Goal: Task Accomplishment & Management: Complete application form

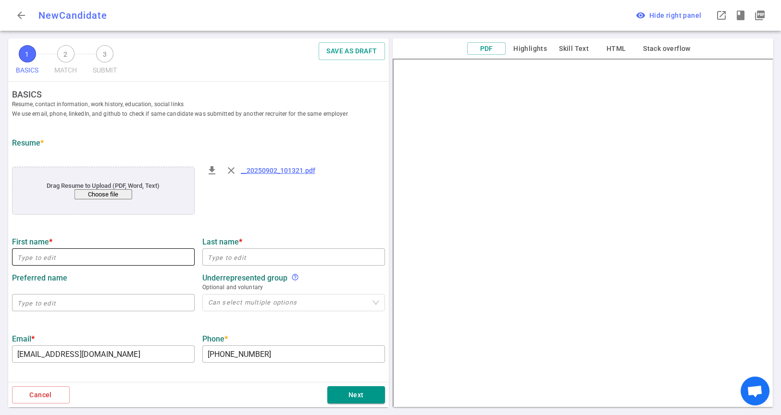
click at [96, 259] on input "text" at bounding box center [103, 257] width 183 height 15
paste input "[PERSON_NAME]"
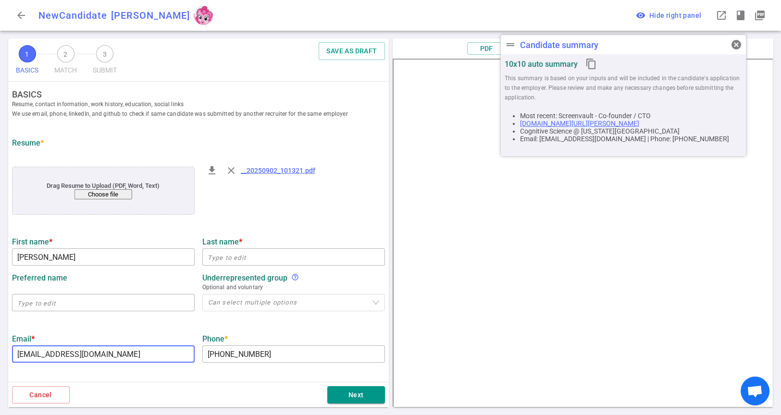
click at [84, 357] on input "[EMAIL_ADDRESS][DOMAIN_NAME]" at bounding box center [103, 354] width 183 height 15
click at [83, 357] on input "[EMAIL_ADDRESS][DOMAIN_NAME]" at bounding box center [103, 354] width 183 height 15
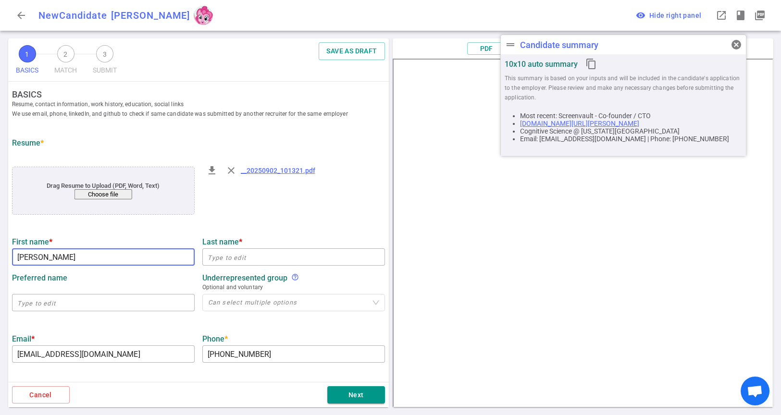
drag, startPoint x: 75, startPoint y: 261, endPoint x: 7, endPoint y: 263, distance: 67.3
click at [7, 263] on div "1 BASICS 2 MATCH 3 SUBMIT SAVE AS DRAFT BASICS Resume, contact information, wor…" at bounding box center [198, 226] width 385 height 377
paste input "hris"
type input "[PERSON_NAME]"
click at [225, 256] on input "text" at bounding box center [293, 257] width 183 height 15
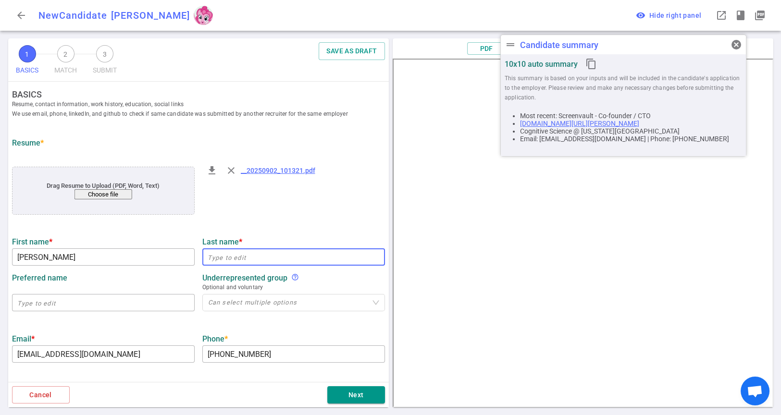
paste input "[PERSON_NAME]"
type input "[PERSON_NAME]"
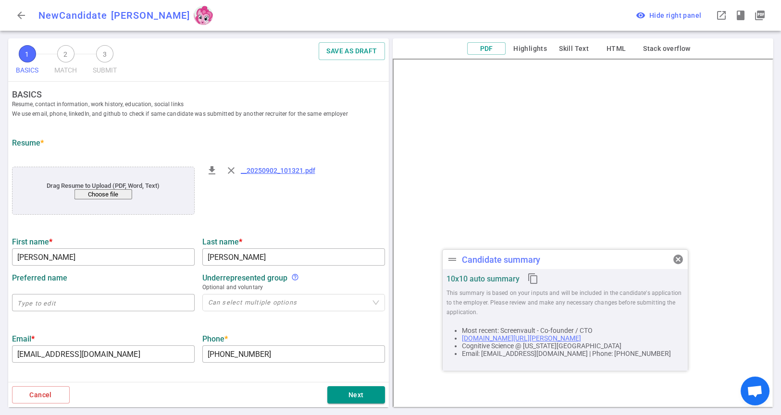
drag, startPoint x: 706, startPoint y: 57, endPoint x: 652, endPoint y: 262, distance: 212.5
click at [652, 262] on div "drag_handle Candidate summary cancel" at bounding box center [565, 259] width 245 height 19
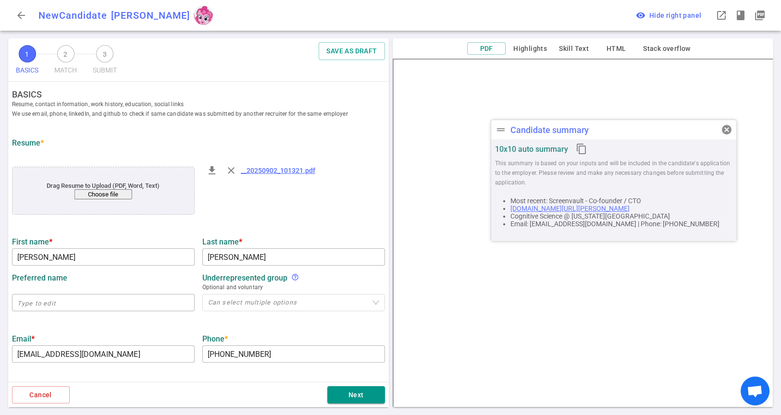
drag, startPoint x: 574, startPoint y: 264, endPoint x: 634, endPoint y: 99, distance: 176.4
click at [634, 120] on div "drag_handle Candidate summary cancel" at bounding box center [613, 129] width 245 height 19
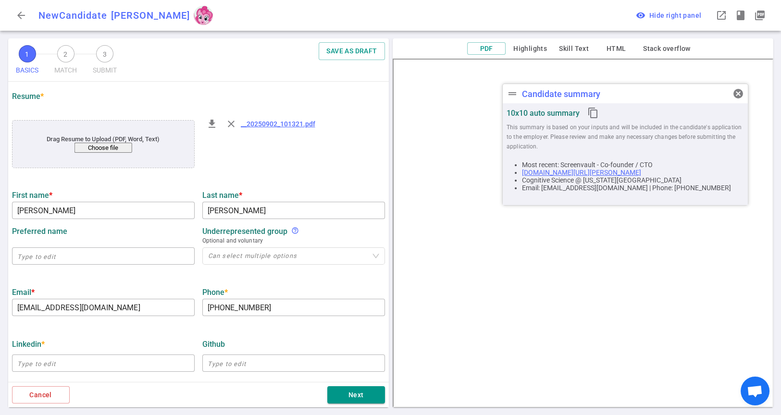
scroll to position [107, 0]
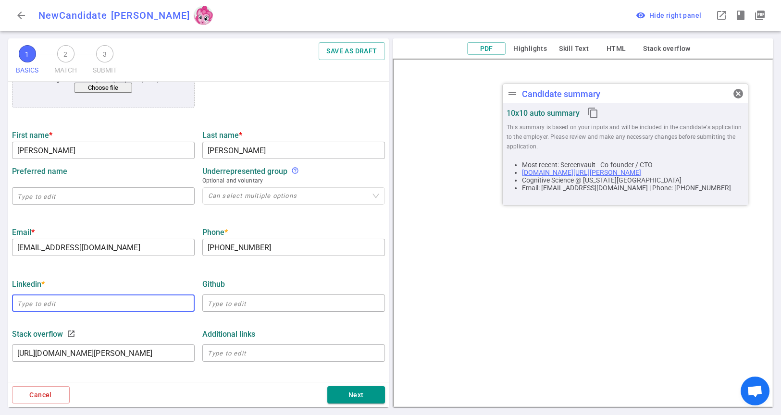
click at [82, 301] on input "text" at bounding box center [103, 303] width 183 height 15
paste input "[URL][DOMAIN_NAME][PERSON_NAME]"
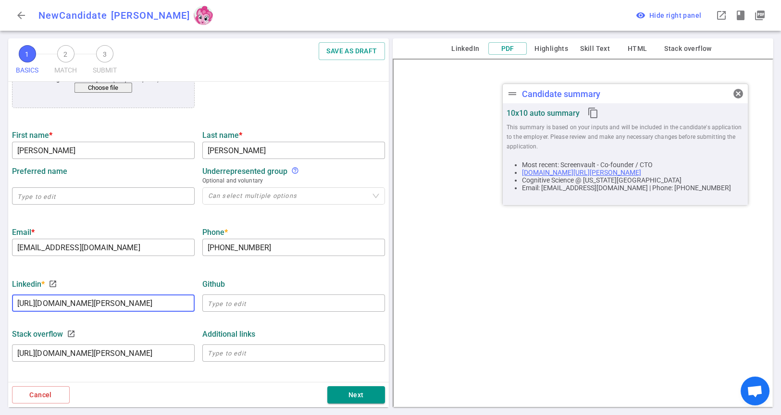
scroll to position [0, 9]
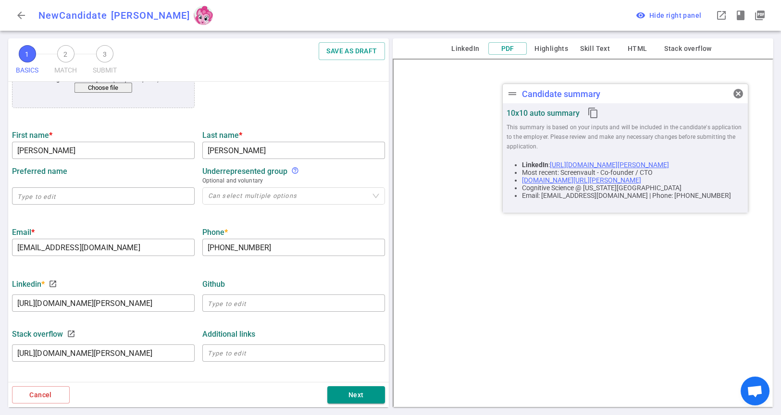
type input "[URL][DOMAIN_NAME][PERSON_NAME]"
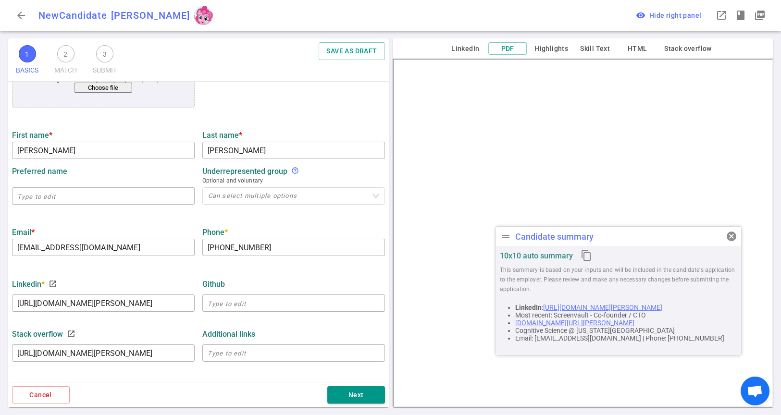
drag, startPoint x: 626, startPoint y: 95, endPoint x: 619, endPoint y: 238, distance: 143.0
click at [619, 238] on div "drag_handle Candidate summary cancel" at bounding box center [618, 236] width 245 height 19
click at [253, 306] on input "text" at bounding box center [293, 303] width 183 height 15
paste input "[URL][DOMAIN_NAME]"
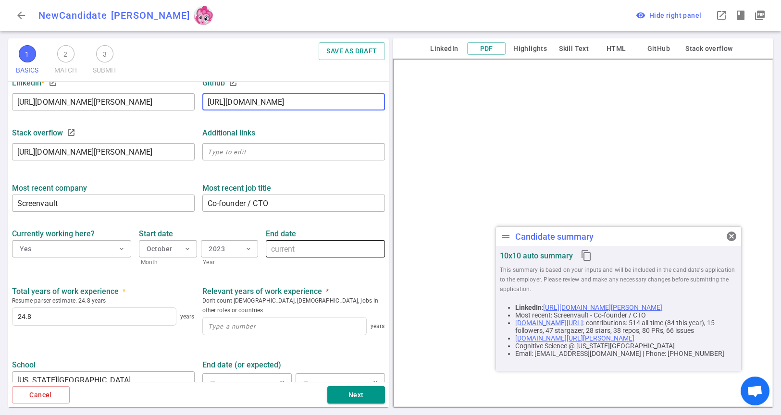
scroll to position [320, 0]
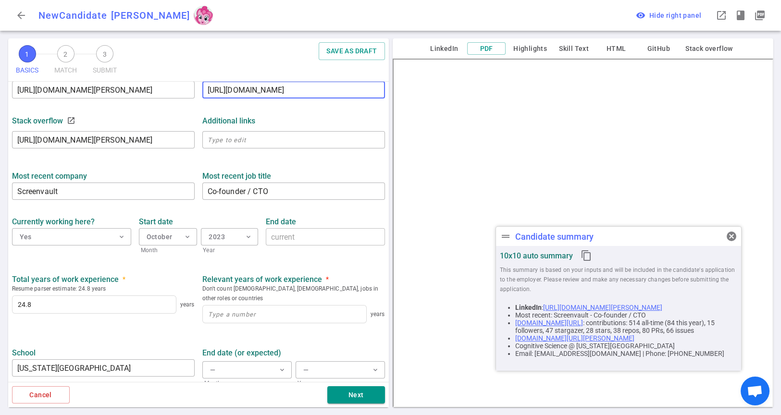
type input "[URL][DOMAIN_NAME]"
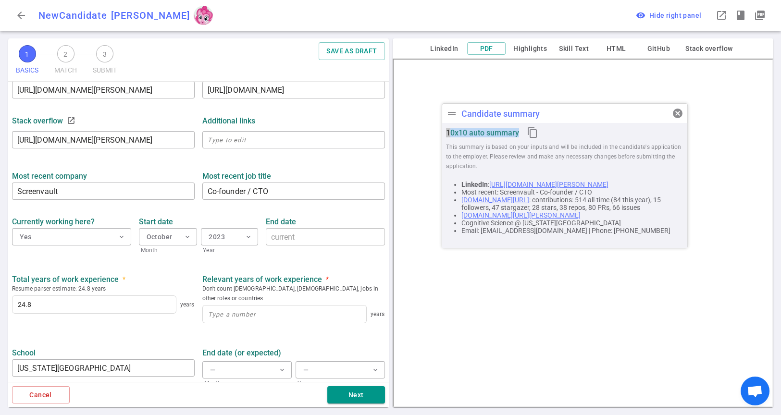
drag, startPoint x: 606, startPoint y: 293, endPoint x: 568, endPoint y: 111, distance: 186.2
click at [568, 111] on div "drag_handle Candidate summary cancel 10x10 auto summary content_copy This summa…" at bounding box center [565, 175] width 246 height 145
click at [176, 239] on button "October expand_more" at bounding box center [168, 236] width 59 height 17
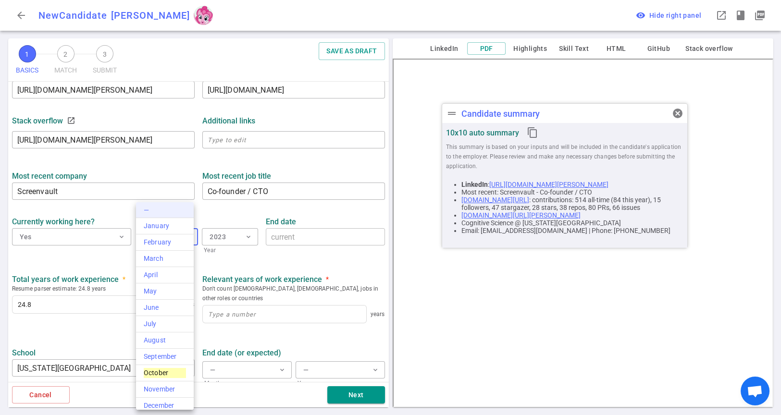
click at [148, 207] on li "—" at bounding box center [165, 210] width 58 height 16
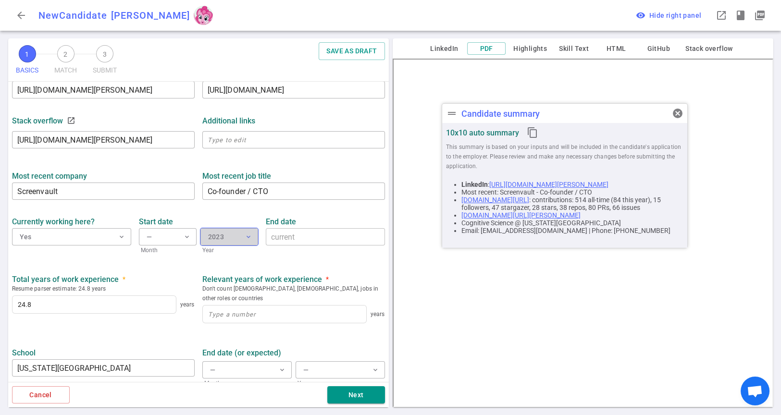
click at [235, 239] on button "2023 expand_more" at bounding box center [230, 236] width 58 height 17
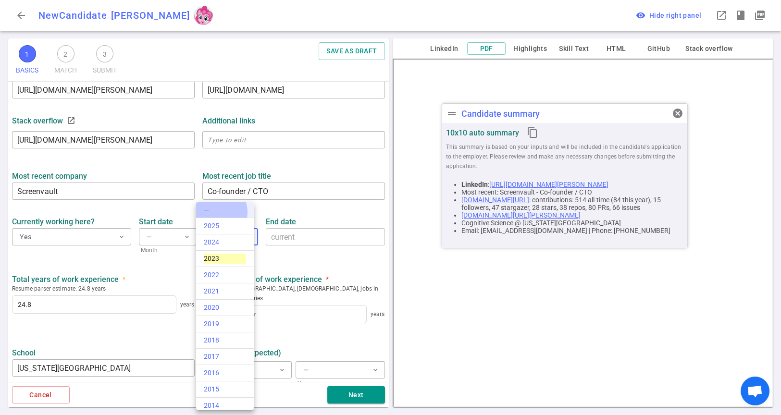
click at [213, 213] on li "—" at bounding box center [225, 210] width 58 height 16
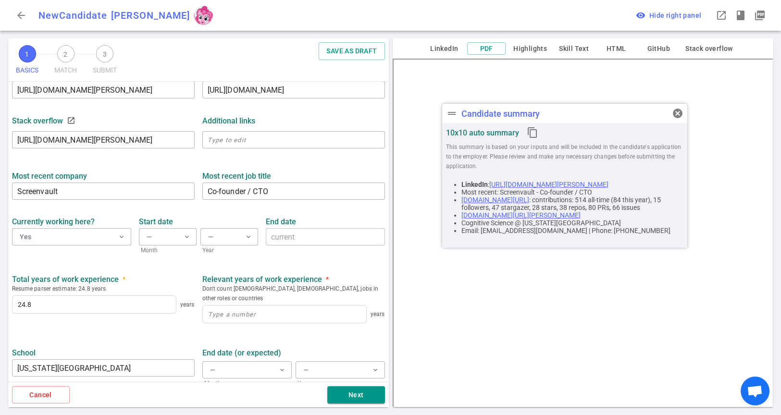
click at [224, 316] on div "years" at bounding box center [293, 315] width 183 height 24
click at [227, 313] on input at bounding box center [284, 314] width 163 height 17
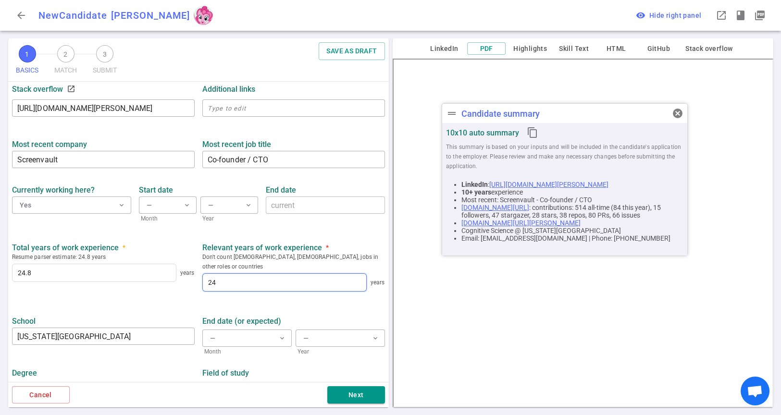
scroll to position [369, 0]
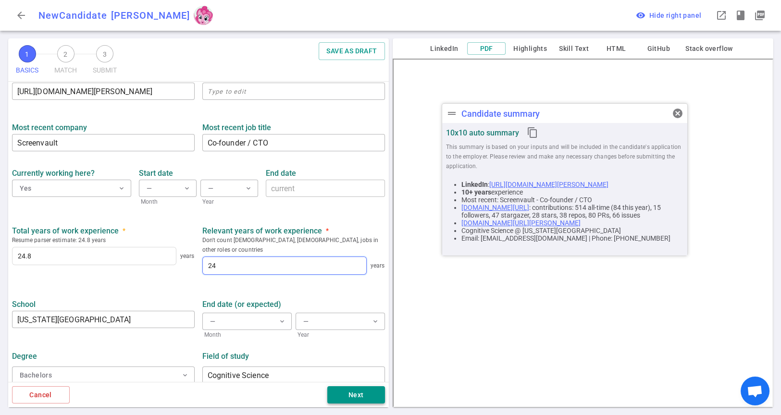
type input "24"
click at [340, 395] on button "Next" at bounding box center [356, 396] width 58 height 18
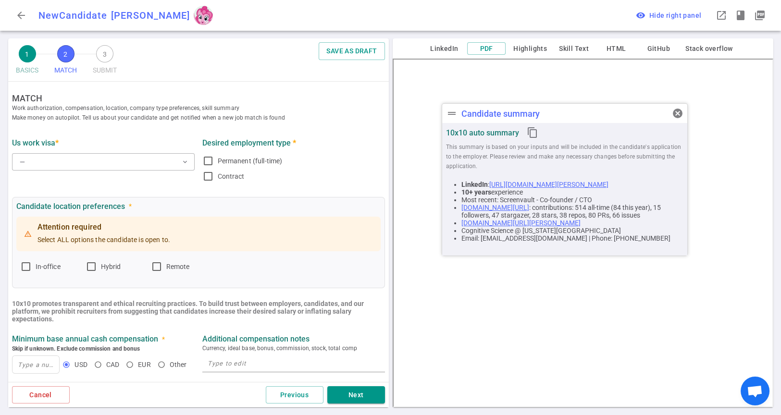
scroll to position [0, 0]
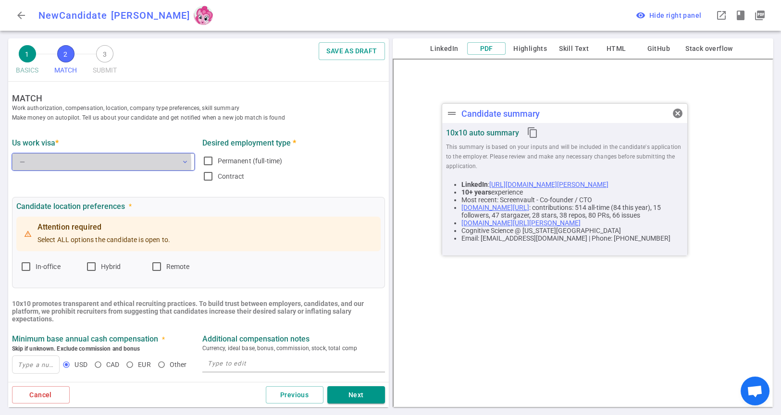
click at [67, 164] on button "— expand_more" at bounding box center [103, 161] width 183 height 17
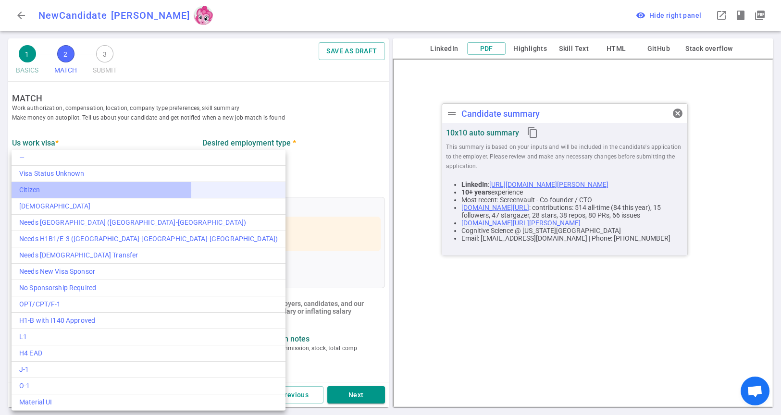
click at [50, 190] on div "Citizen" at bounding box center [148, 190] width 259 height 10
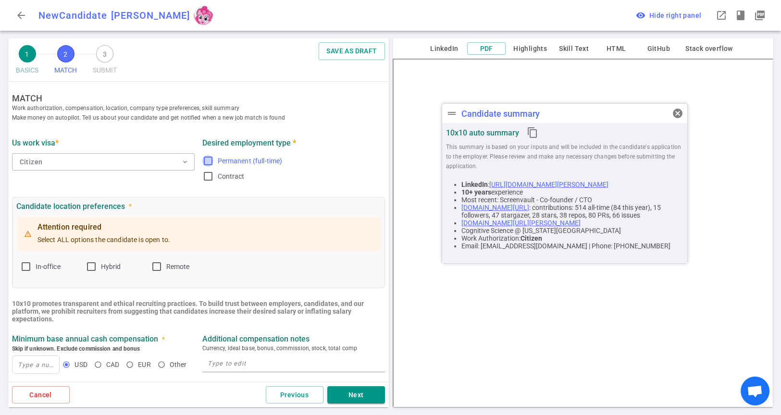
click at [209, 159] on input "Permanent (full-time)" at bounding box center [208, 161] width 12 height 12
checkbox input "true"
click at [28, 268] on input "In-office" at bounding box center [26, 267] width 12 height 12
checkbox input "true"
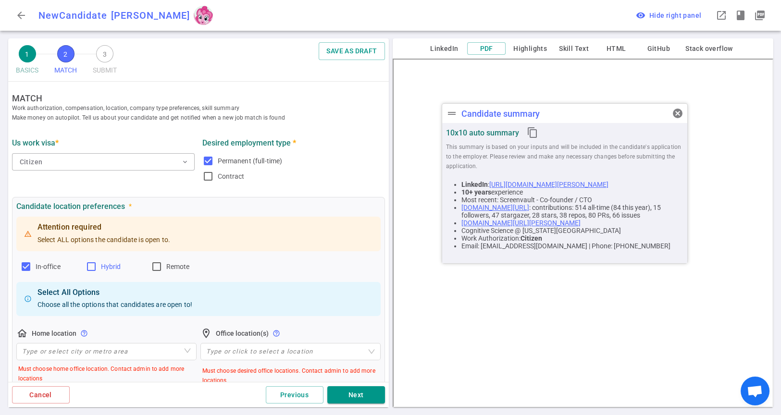
click at [88, 265] on input "Hybrid" at bounding box center [92, 267] width 12 height 12
checkbox input "true"
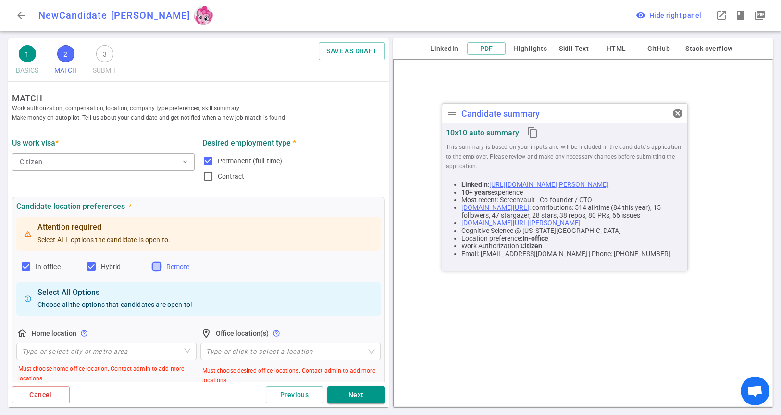
click at [156, 268] on input "Remote" at bounding box center [157, 267] width 12 height 12
checkbox input "true"
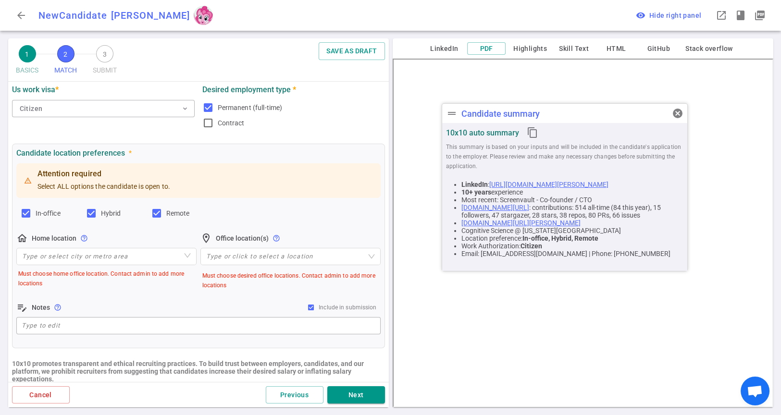
scroll to position [107, 0]
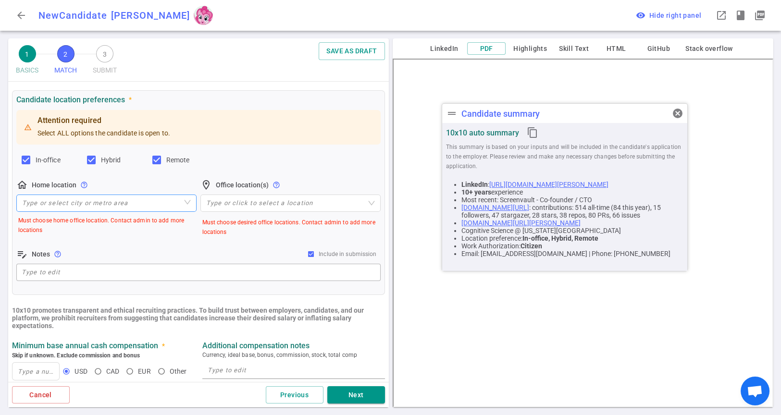
click at [66, 209] on input "search" at bounding box center [106, 203] width 169 height 16
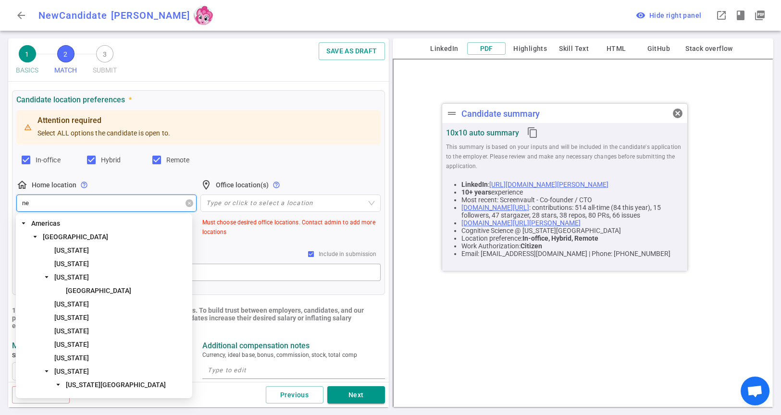
type input "new"
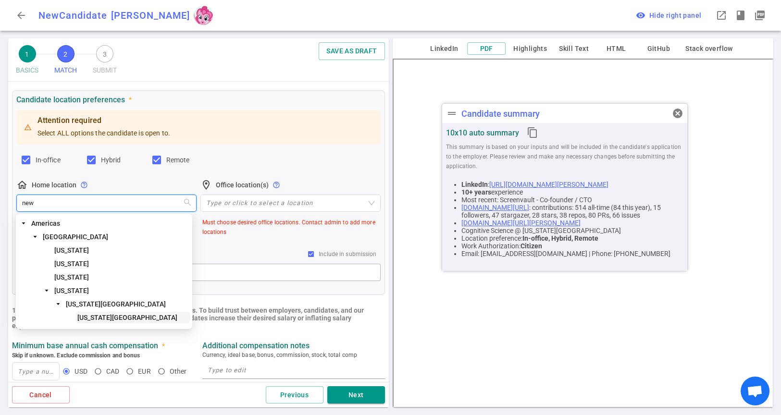
click at [83, 320] on span "[US_STATE][GEOGRAPHIC_DATA]" at bounding box center [127, 318] width 100 height 8
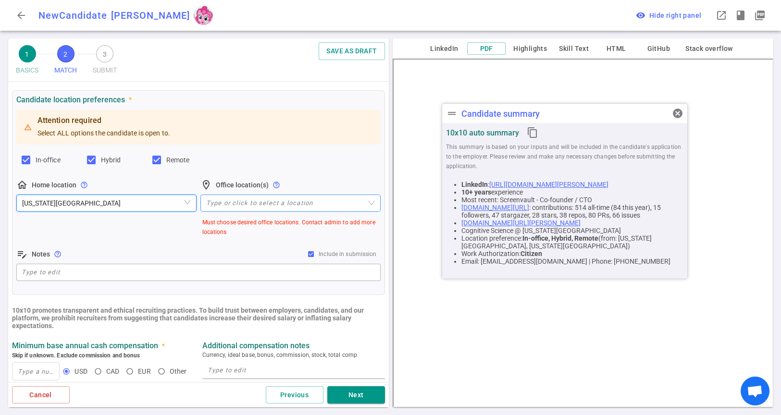
click at [235, 203] on div at bounding box center [285, 203] width 166 height 7
click at [176, 232] on div "home_pin Home location help_outline [US_STATE][GEOGRAPHIC_DATA]" at bounding box center [106, 208] width 180 height 58
click at [230, 208] on div "Type or click to select a location" at bounding box center [291, 203] width 180 height 17
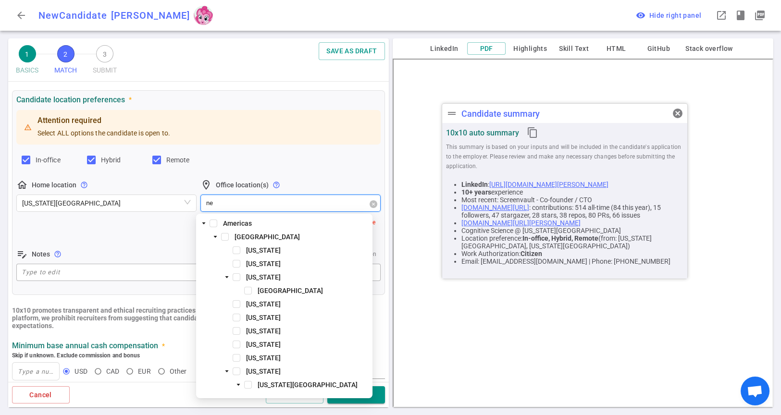
type input "new"
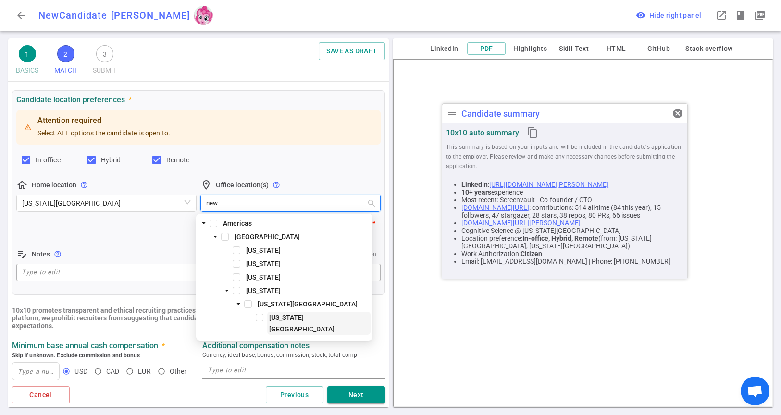
click at [287, 320] on span "[US_STATE][GEOGRAPHIC_DATA]" at bounding box center [301, 323] width 65 height 19
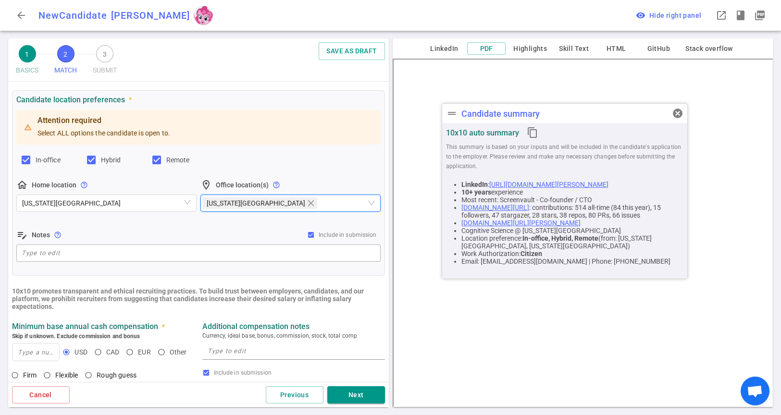
click at [148, 228] on div "Attention required Select ALL options the candidate is open to. In-office Hybri…" at bounding box center [198, 186] width 364 height 156
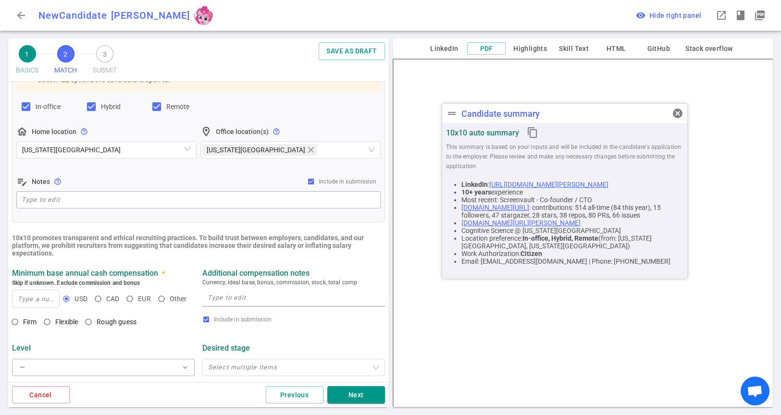
scroll to position [213, 0]
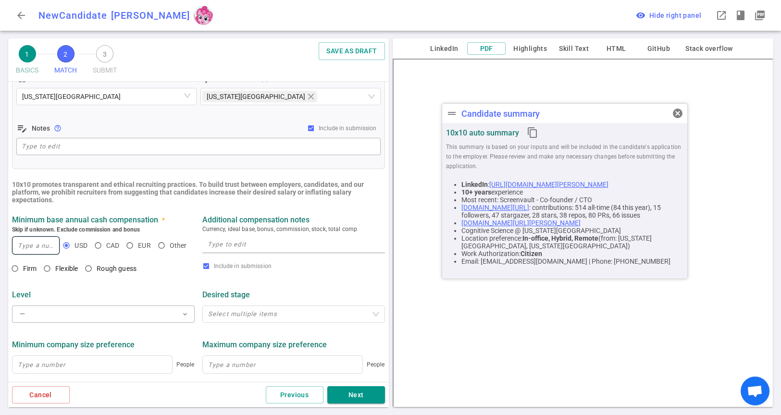
click at [32, 248] on input at bounding box center [36, 245] width 47 height 17
type input "250,000"
click at [61, 270] on span "Flexible" at bounding box center [66, 269] width 23 height 8
click at [55, 270] on input "Flexible" at bounding box center [47, 269] width 16 height 16
radio input "true"
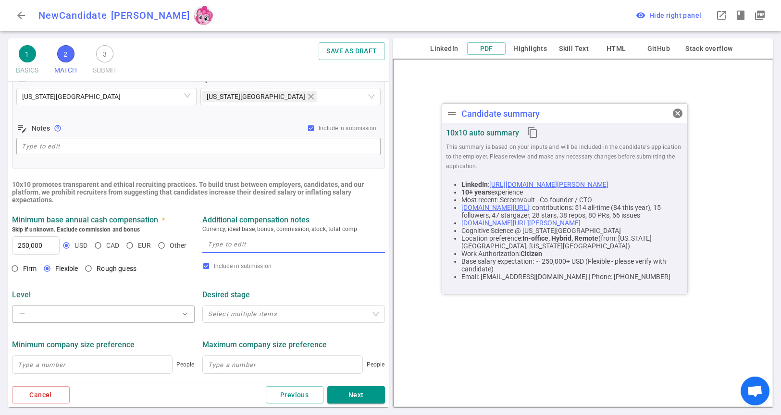
click at [225, 245] on textarea at bounding box center [294, 244] width 172 height 11
paste textarea "Seems like he would be targeting minimum base of $250k, might want higher from …"
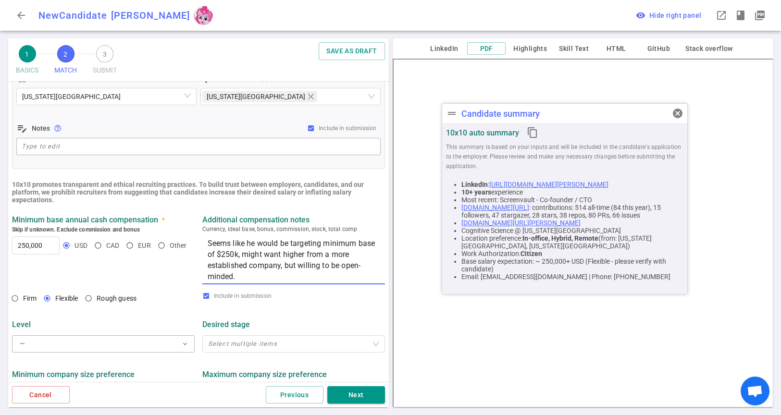
click at [241, 275] on textarea "Seems like he would be targeting minimum base of $250k, might want higher from …" at bounding box center [294, 260] width 172 height 44
type textarea "Seems like he would be targeting minimum base of $250k, might want higher from …"
click at [188, 361] on div "Minimum company size preference People Maximum company size preference People" at bounding box center [198, 384] width 381 height 51
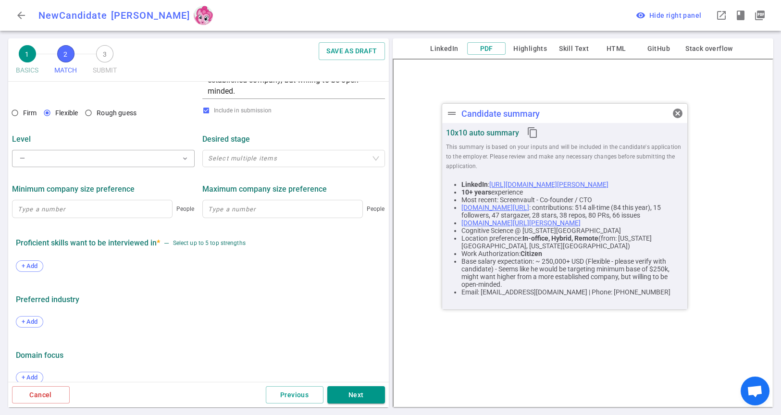
scroll to position [413, 0]
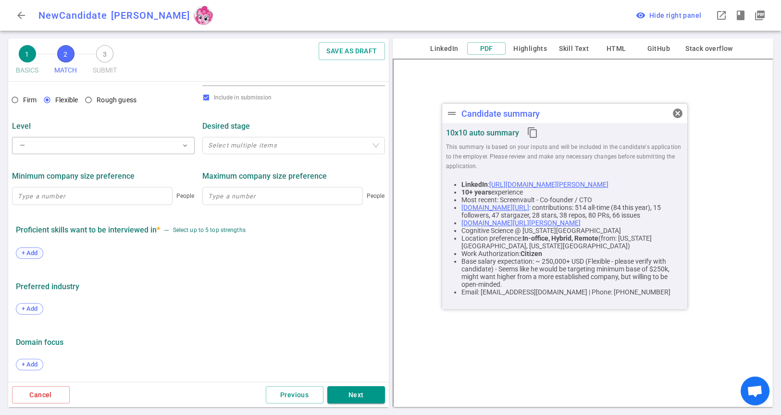
click at [26, 253] on span "+ Add" at bounding box center [29, 253] width 23 height 7
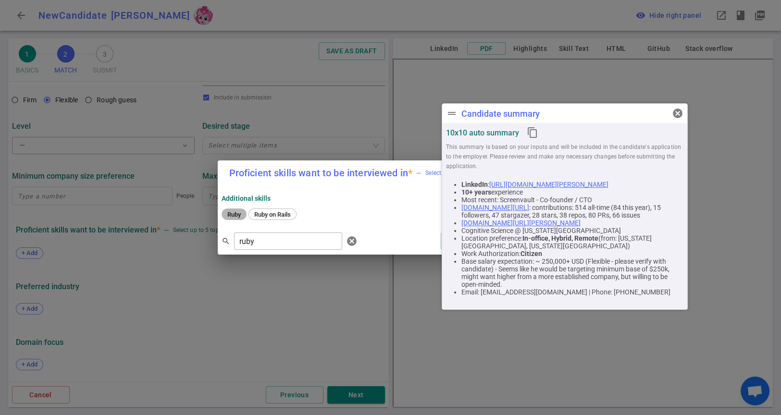
click at [237, 215] on span "Ruby" at bounding box center [234, 214] width 20 height 7
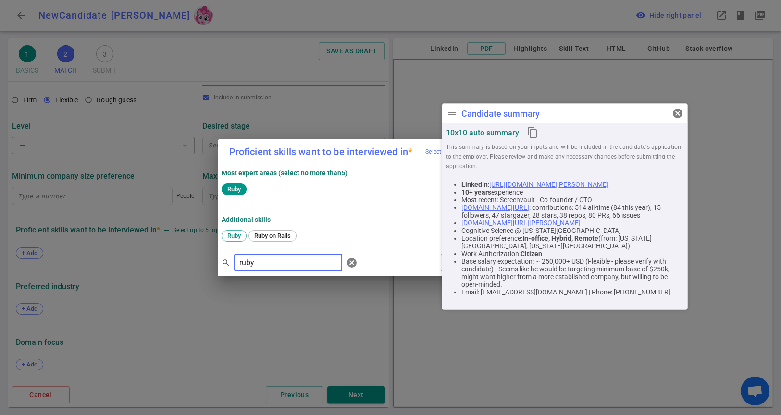
click at [251, 266] on input "ruby" at bounding box center [288, 262] width 108 height 15
click at [252, 267] on input "ruby" at bounding box center [288, 262] width 108 height 15
click at [307, 234] on span "Rust" at bounding box center [302, 235] width 19 height 7
click at [295, 262] on input "rust" at bounding box center [288, 262] width 108 height 15
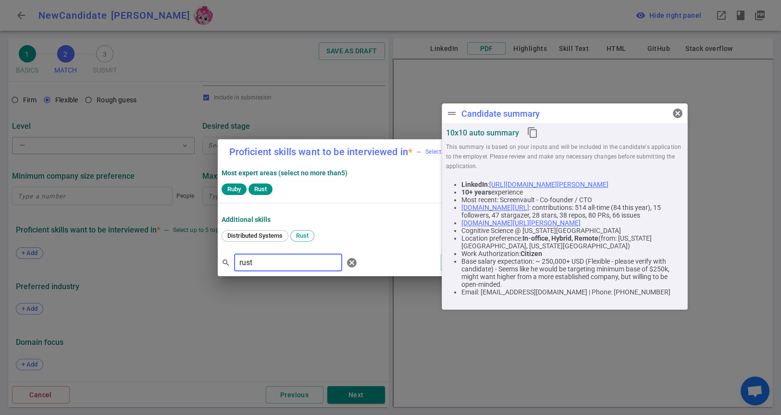
click at [295, 262] on input "rust" at bounding box center [288, 262] width 108 height 15
click at [381, 236] on span "Python" at bounding box center [384, 235] width 25 height 7
drag, startPoint x: 279, startPoint y: 269, endPoint x: 228, endPoint y: 270, distance: 51.0
click at [228, 270] on div "search pyt ​ cancel" at bounding box center [292, 262] width 140 height 19
type input "clou"
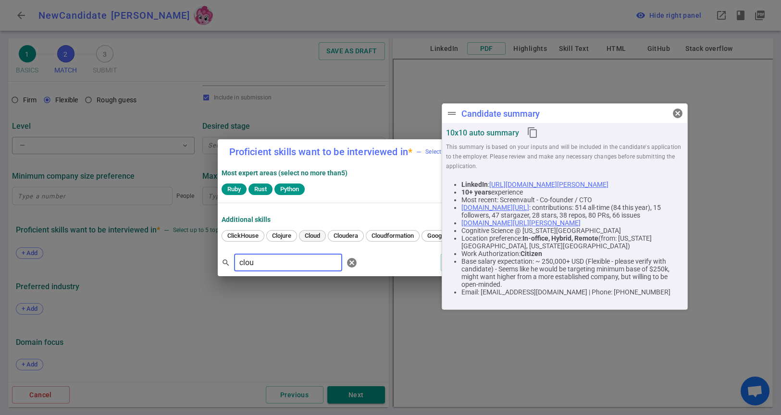
click at [309, 237] on span "Cloud" at bounding box center [312, 235] width 22 height 7
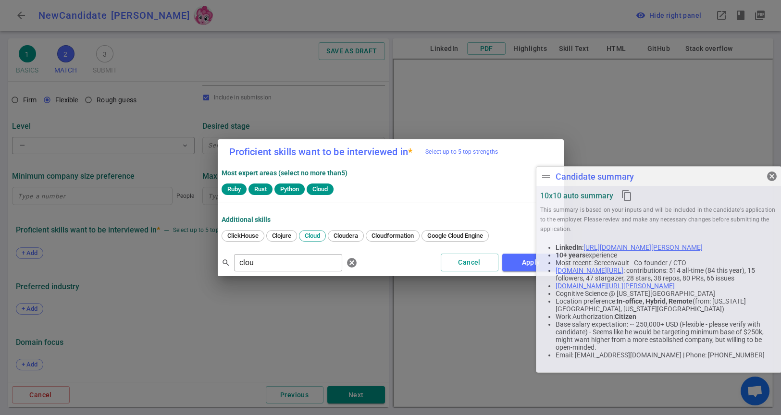
drag, startPoint x: 582, startPoint y: 127, endPoint x: 696, endPoint y: 174, distance: 123.3
click at [696, 174] on div "drag_handle Candidate summary cancel" at bounding box center [659, 176] width 245 height 19
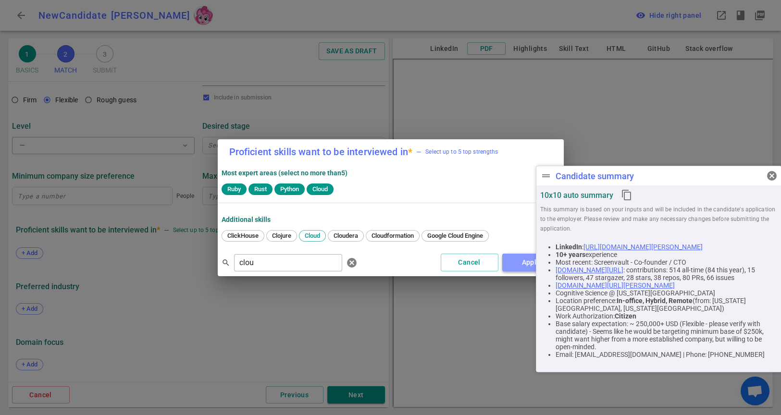
click at [522, 259] on button "Apply" at bounding box center [531, 263] width 58 height 18
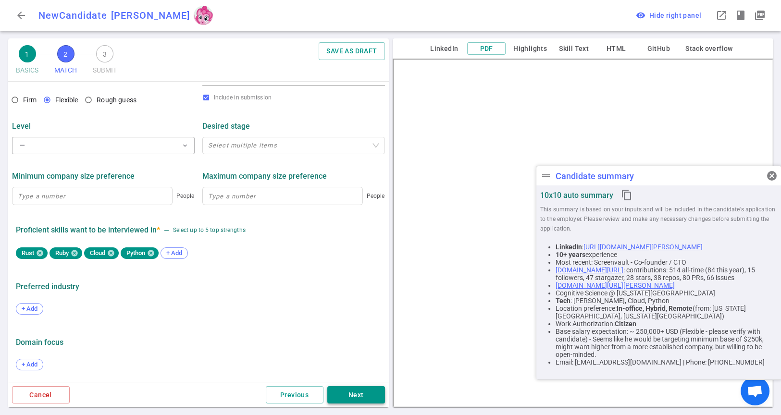
click at [346, 390] on button "Next" at bounding box center [356, 396] width 58 height 18
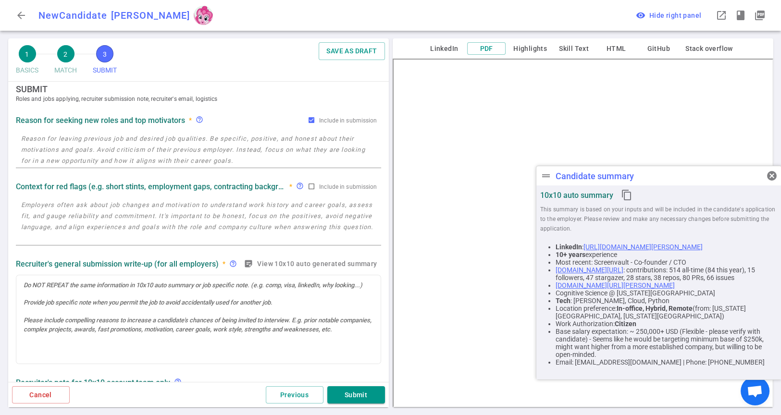
scroll to position [0, 0]
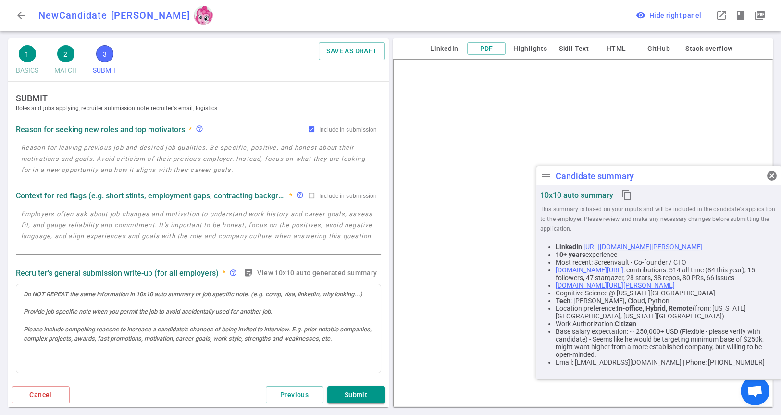
click at [170, 157] on textarea at bounding box center [198, 158] width 355 height 33
paste textarea "Wants to work with great people, considering mostly startups and talking to a n…"
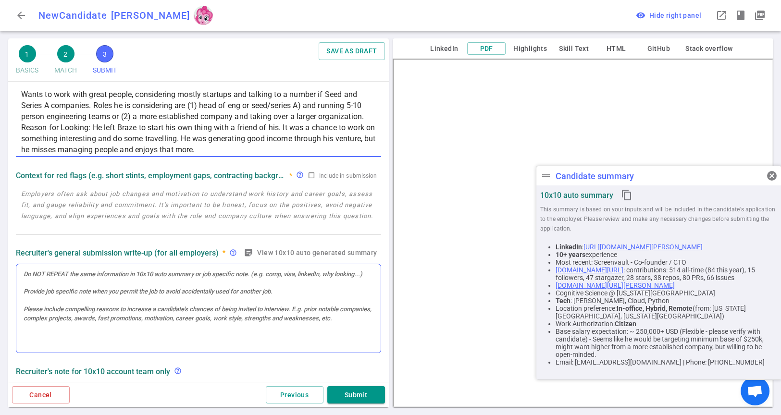
click at [162, 299] on div at bounding box center [198, 308] width 364 height 89
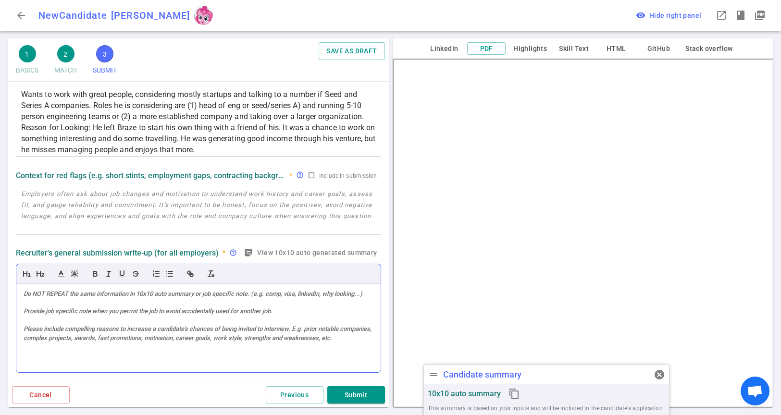
scroll to position [73, 0]
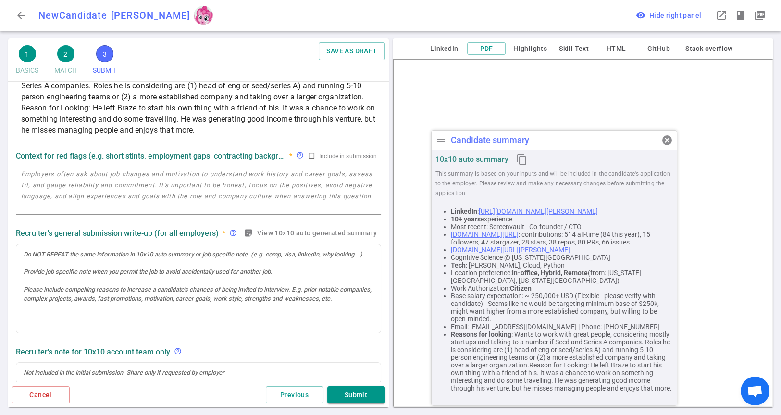
click at [540, 143] on div "drag_handle Candidate summary cancel" at bounding box center [554, 140] width 245 height 19
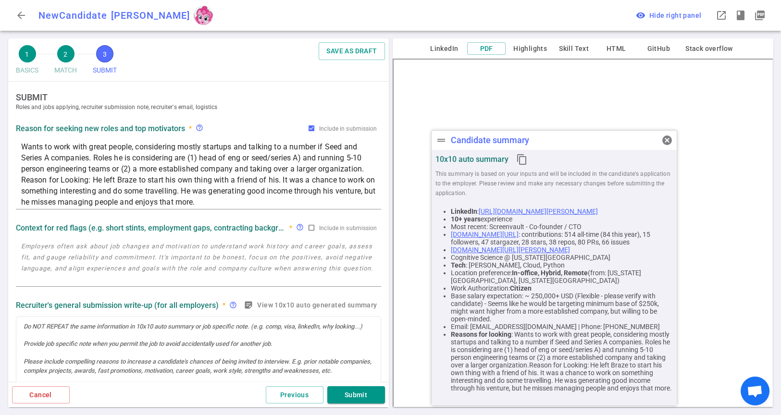
scroll to position [0, 0]
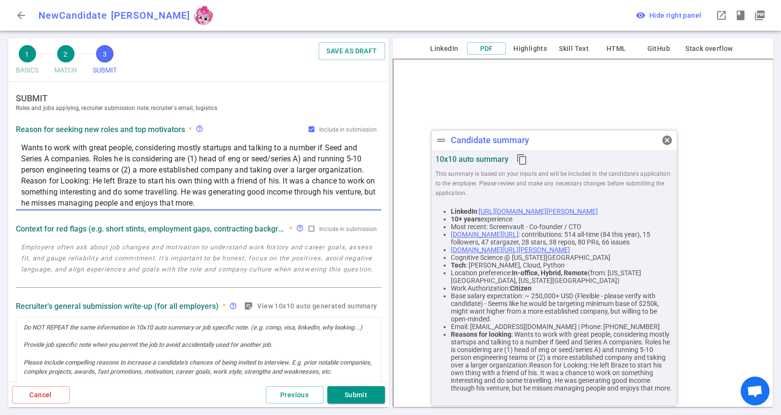
drag, startPoint x: 365, startPoint y: 169, endPoint x: 7, endPoint y: 146, distance: 359.4
click at [7, 146] on div "1 BASICS 2 MATCH 3 SUBMIT SAVE AS DRAFT SUBMIT Roles and jobs applying, recruit…" at bounding box center [198, 226] width 385 height 377
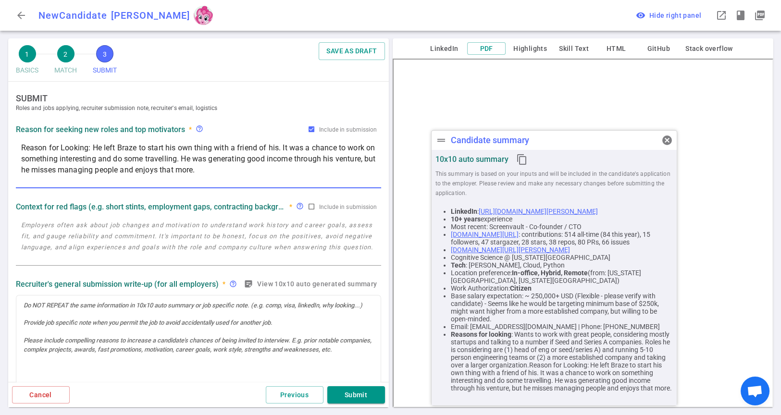
click at [21, 155] on textarea "Reason for Looking: He left Braze to start his own thing with a friend of his. …" at bounding box center [198, 164] width 355 height 44
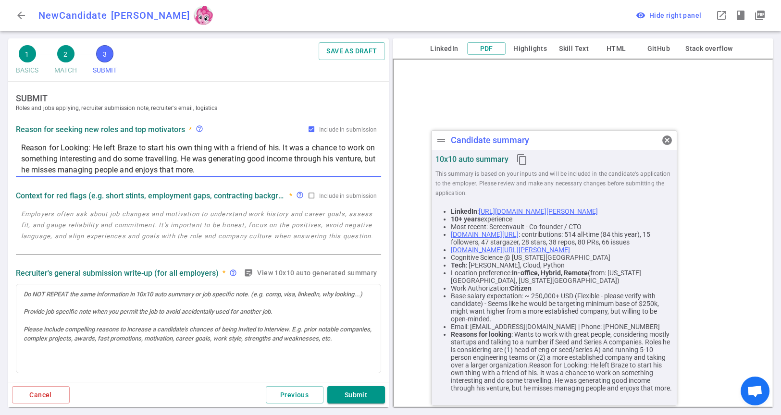
click at [251, 173] on textarea "Reason for Looking: He left Braze to start his own thing with a friend of his. …" at bounding box center [198, 158] width 355 height 33
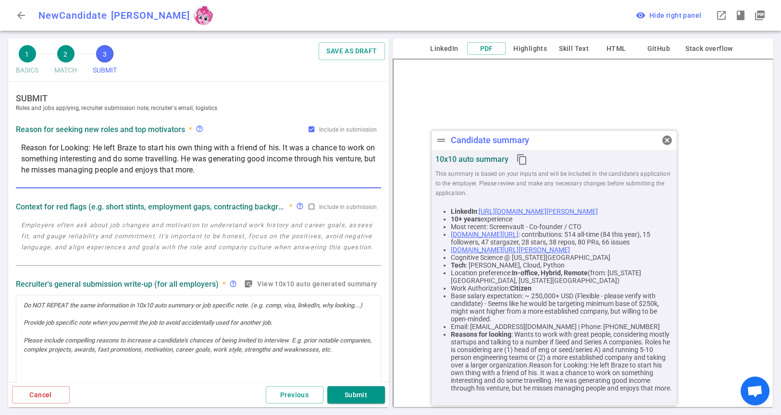
paste textarea "Wants to work with great people, considering mostly startups and talking to a n…"
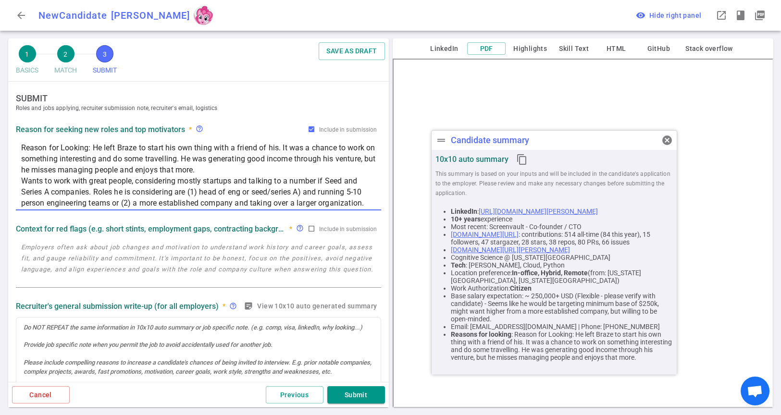
click at [19, 181] on div "Reason for Looking: He left Braze to start his own thing with a friend of his. …" at bounding box center [198, 175] width 365 height 71
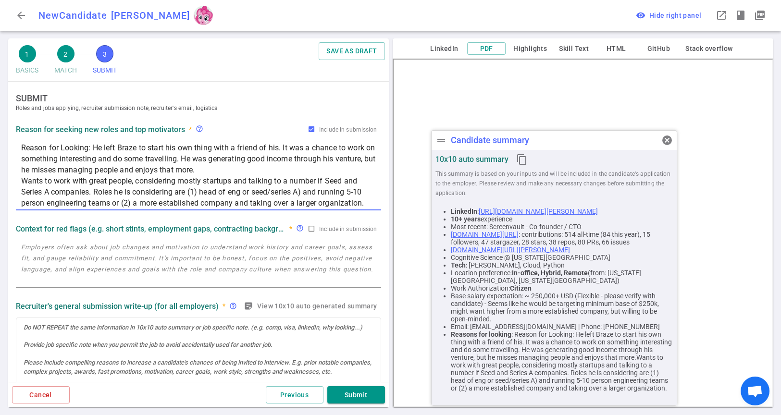
click at [20, 177] on div "Reason for Looking: He left Braze to start his own thing with a friend of his. …" at bounding box center [198, 175] width 365 height 71
click at [38, 178] on textarea "Reason for Looking: He left Braze to start his own thing with a friend of his. …" at bounding box center [198, 175] width 355 height 66
click at [30, 178] on textarea "Reason for Looking: He left Braze to start his own thing with a friend of his. …" at bounding box center [198, 175] width 355 height 66
click at [17, 180] on div "Reason for Looking: He left Braze to start his own thing with a friend of his. …" at bounding box center [198, 175] width 365 height 71
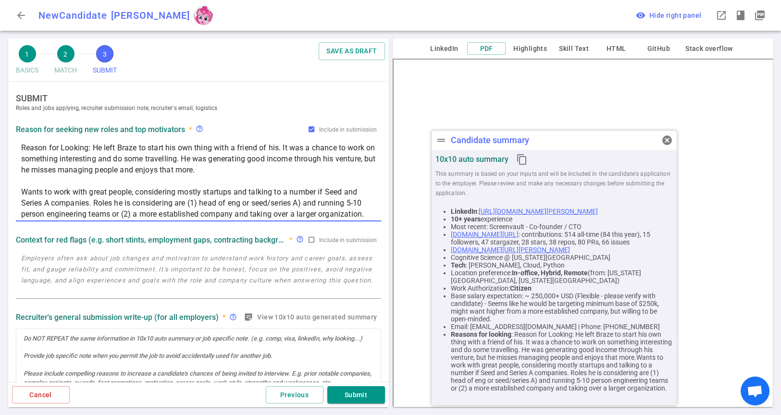
type textarea "Reason for Looking: He left Braze to start his own thing with a friend of his. …"
click at [133, 274] on textarea at bounding box center [198, 275] width 355 height 44
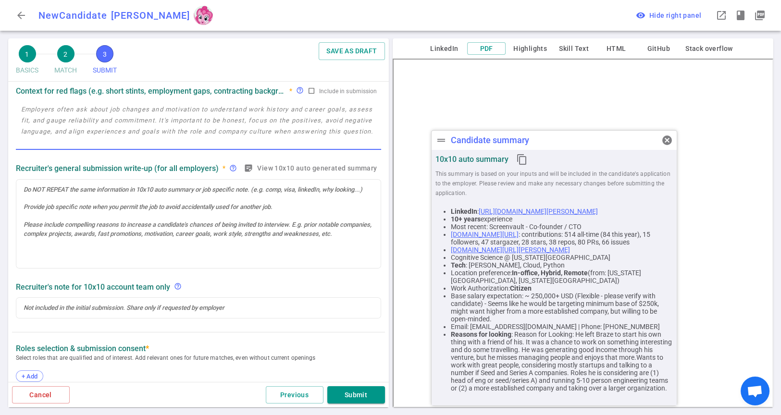
scroll to position [160, 0]
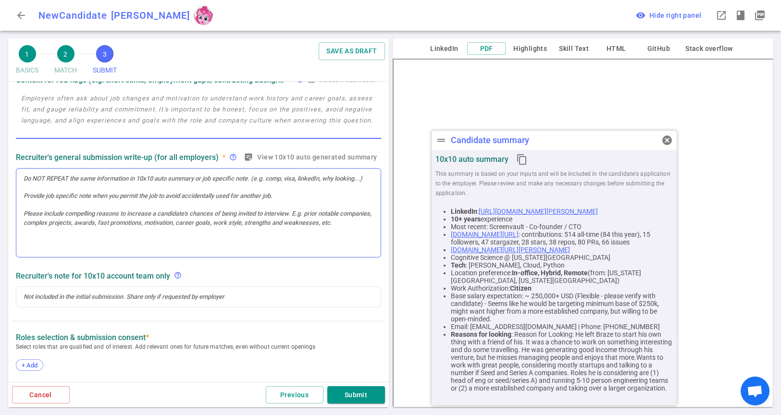
click at [106, 226] on div at bounding box center [198, 213] width 364 height 89
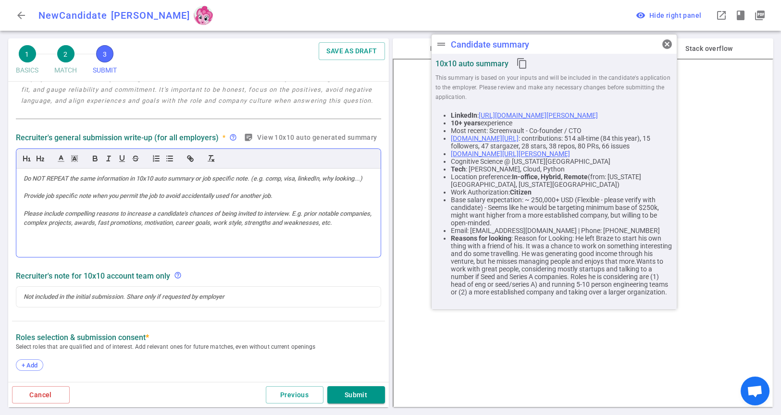
scroll to position [0, 0]
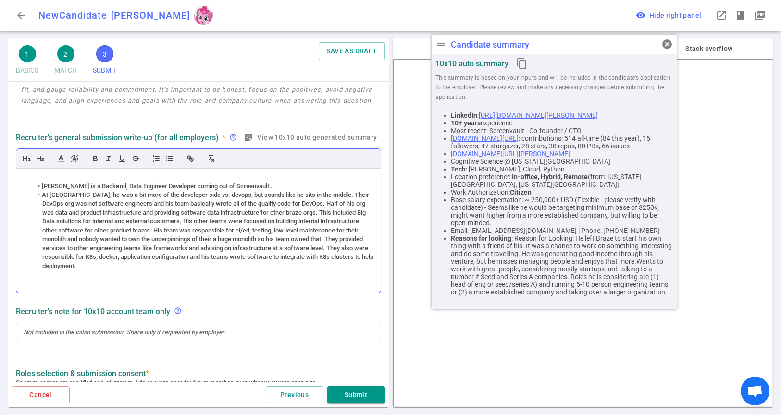
click at [65, 226] on li "At [GEOGRAPHIC_DATA], he was a bit more of the developer side vs. devops, but s…" at bounding box center [203, 231] width 341 height 80
click at [204, 318] on div "Recruiter's note for 10x10 account team only help_outline" at bounding box center [198, 311] width 365 height 17
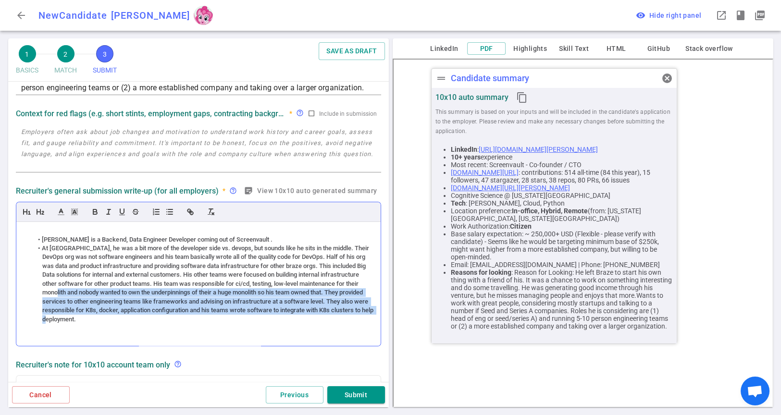
scroll to position [146, 0]
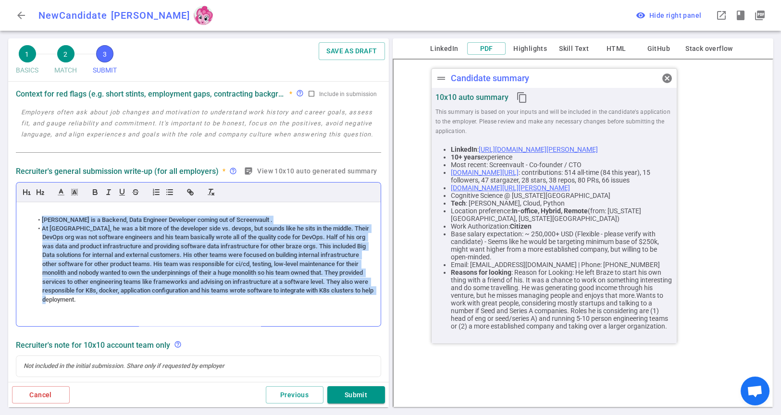
drag, startPoint x: 142, startPoint y: 299, endPoint x: 31, endPoint y: 222, distance: 135.5
click at [31, 222] on ul "[PERSON_NAME] is a Backend, Data Engineer Developer coming out of Screenvault ." at bounding box center [199, 260] width 350 height 89
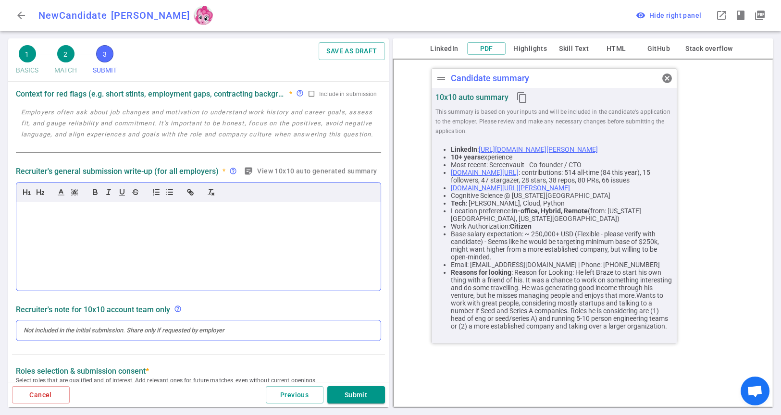
click at [255, 325] on div at bounding box center [198, 331] width 364 height 20
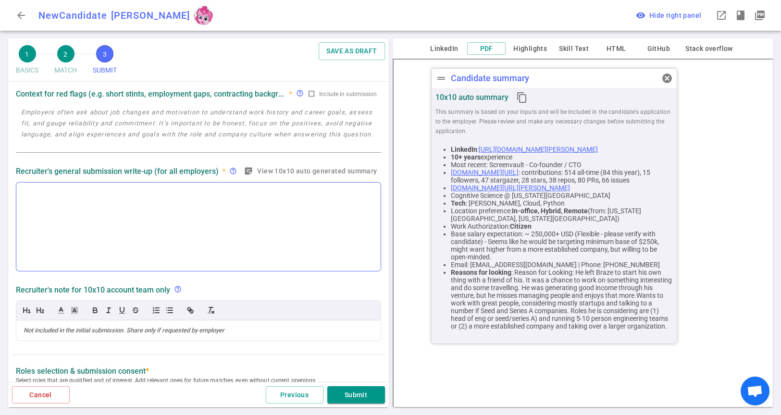
click at [249, 291] on div "Recruiter's note for 10x10 account team only help_outline" at bounding box center [198, 290] width 365 height 9
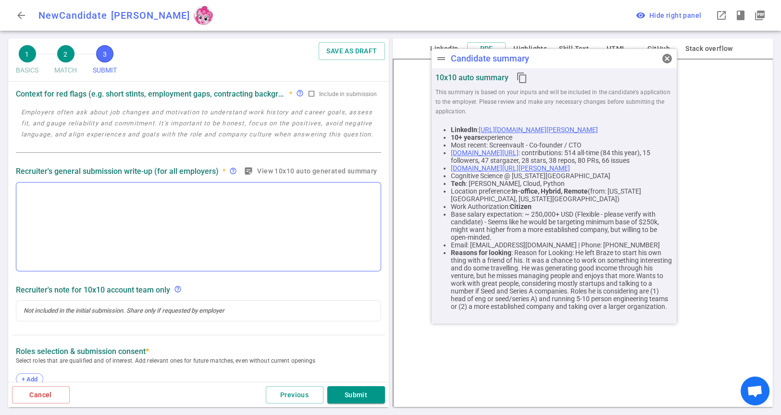
click at [154, 206] on div at bounding box center [198, 227] width 364 height 89
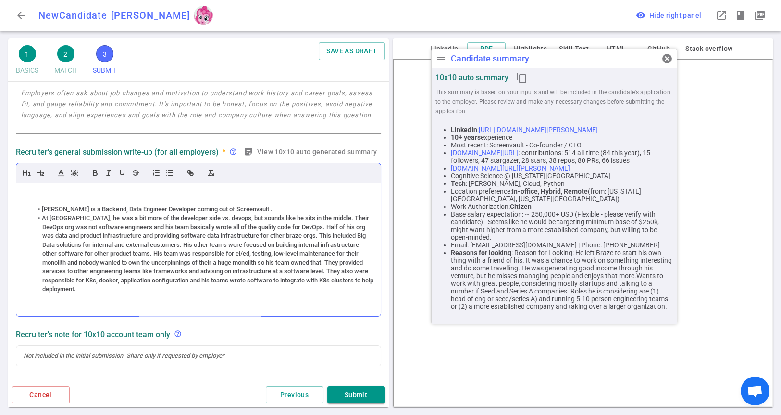
scroll to position [0, 0]
click at [87, 189] on div at bounding box center [199, 193] width 350 height 9
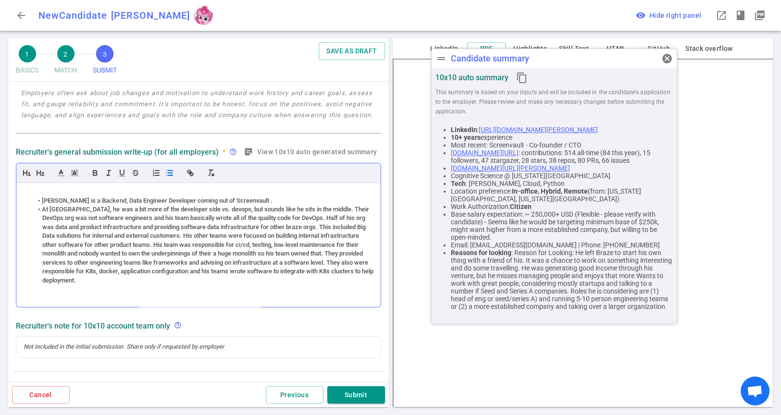
click at [33, 298] on div at bounding box center [199, 297] width 350 height 9
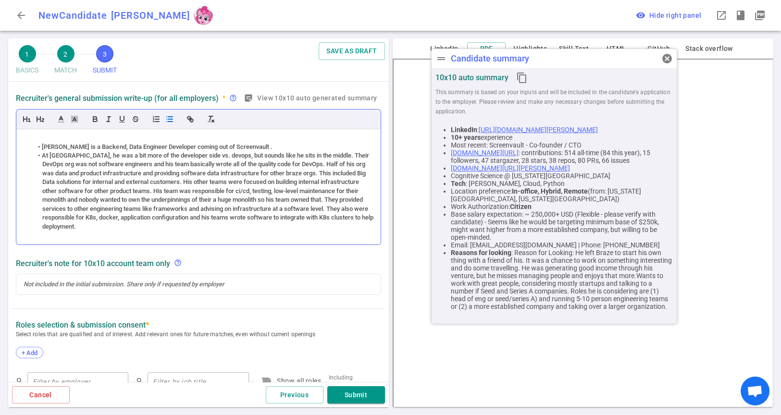
scroll to position [379, 0]
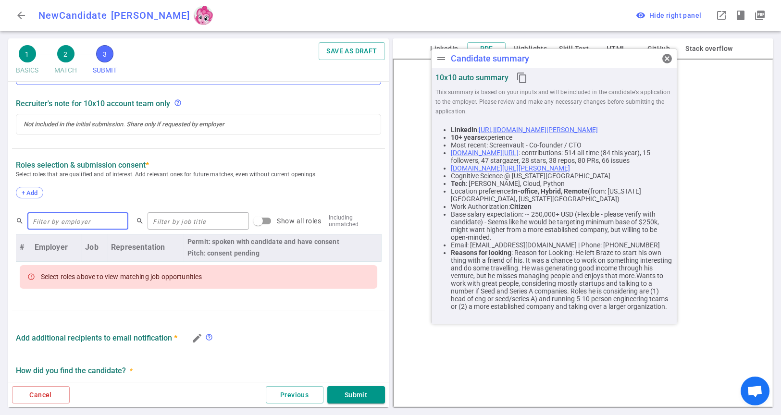
click at [90, 223] on input "text" at bounding box center [77, 220] width 101 height 15
type input "reach security"
click at [250, 224] on input "Show all roles" at bounding box center [258, 221] width 55 height 18
checkbox input "true"
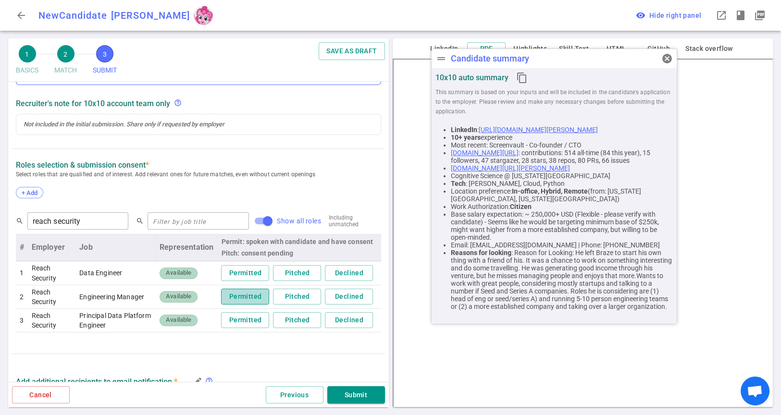
click at [241, 298] on button "Permitted" at bounding box center [245, 297] width 48 height 16
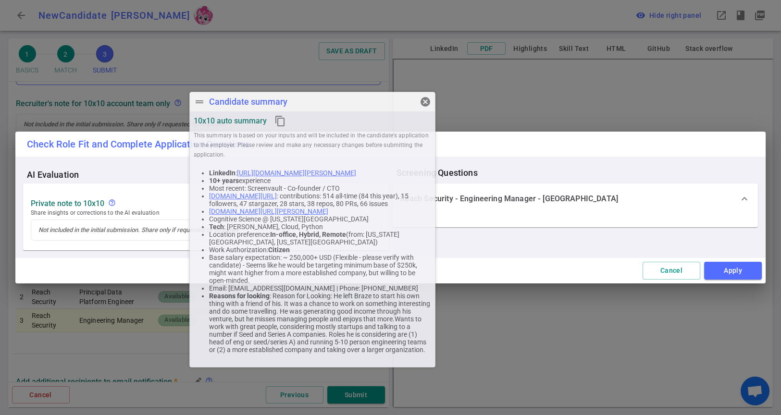
drag, startPoint x: 634, startPoint y: 57, endPoint x: 392, endPoint y: 100, distance: 245.7
click at [392, 100] on div "drag_handle Candidate summary cancel" at bounding box center [312, 101] width 245 height 19
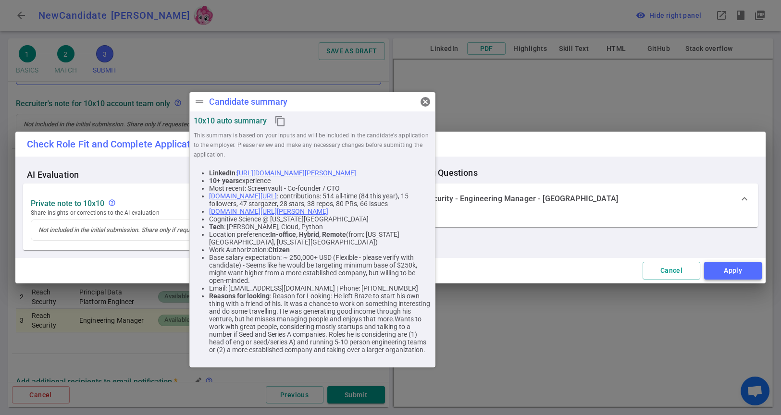
click at [742, 267] on button "Apply" at bounding box center [733, 271] width 58 height 18
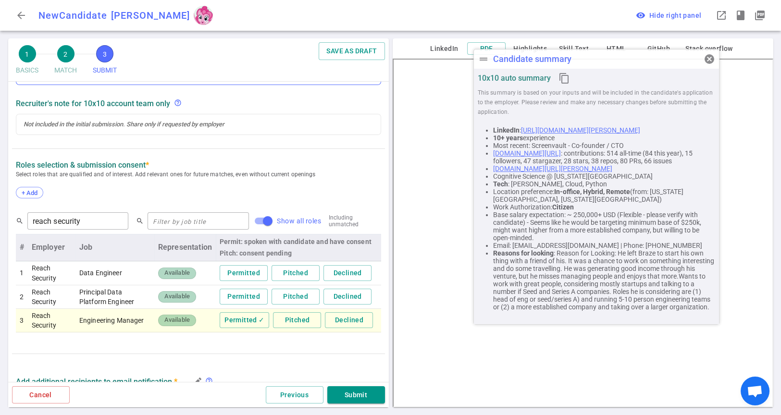
drag, startPoint x: 377, startPoint y: 101, endPoint x: 661, endPoint y: 58, distance: 287.4
click at [661, 58] on div "drag_handle Candidate summary cancel" at bounding box center [596, 59] width 245 height 19
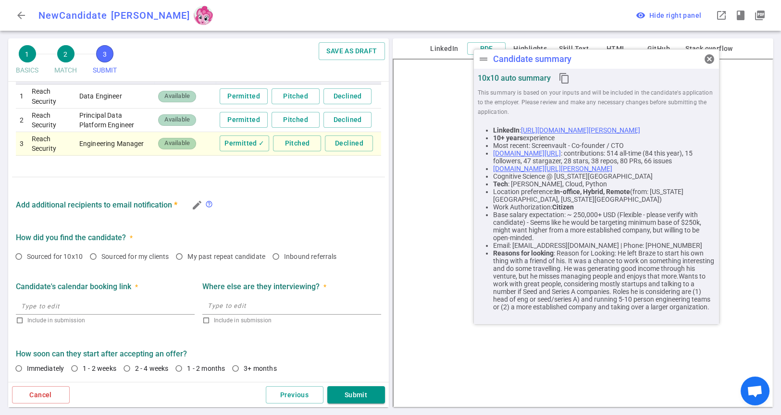
scroll to position [537, 0]
click at [194, 207] on icon "edit" at bounding box center [197, 205] width 12 height 12
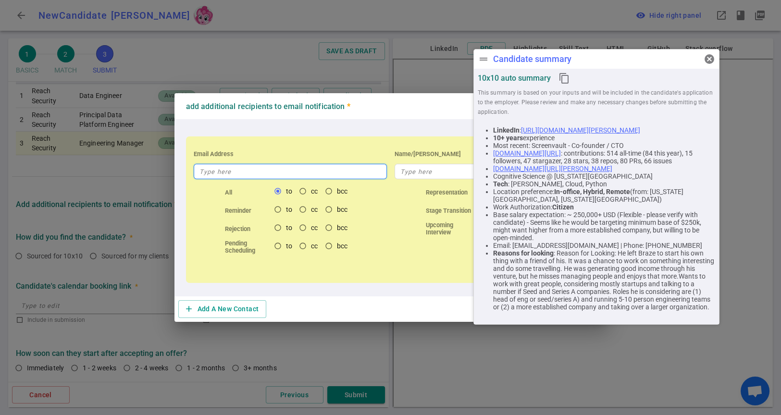
click at [231, 168] on input "text" at bounding box center [290, 171] width 193 height 15
click at [254, 166] on input "text" at bounding box center [290, 171] width 193 height 15
paste input "[EMAIL_ADDRESS][DOMAIN_NAME]"
type input "[EMAIL_ADDRESS][DOMAIN_NAME]"
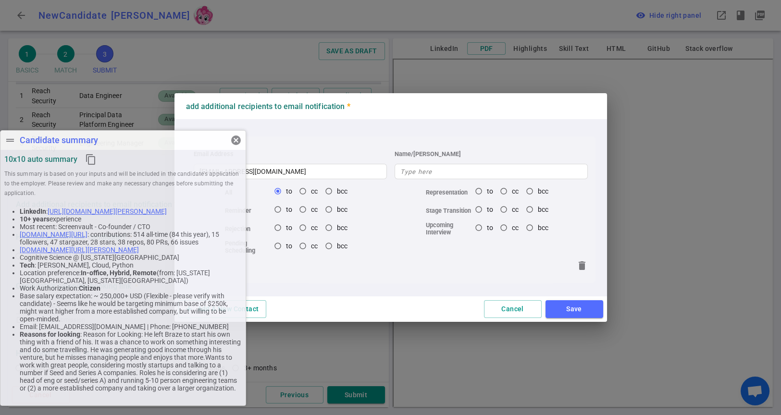
drag, startPoint x: 634, startPoint y: 57, endPoint x: 41, endPoint y: 170, distance: 603.5
click at [41, 170] on div "drag_handle Candidate summary cancel 10x10 auto summary content_copy This summa…" at bounding box center [123, 268] width 246 height 276
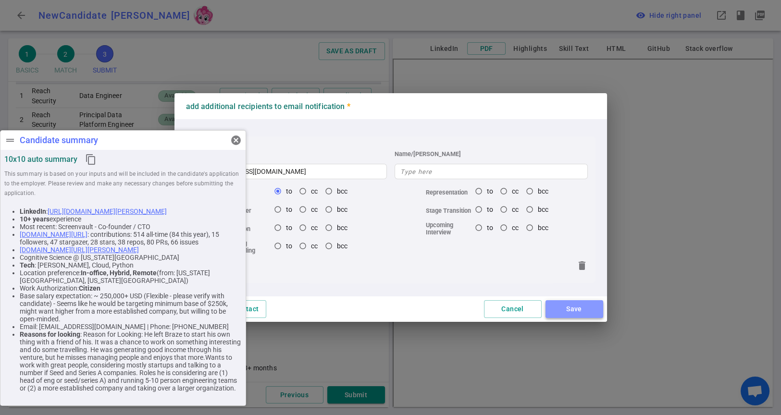
click at [569, 315] on button "Save" at bounding box center [575, 310] width 58 height 18
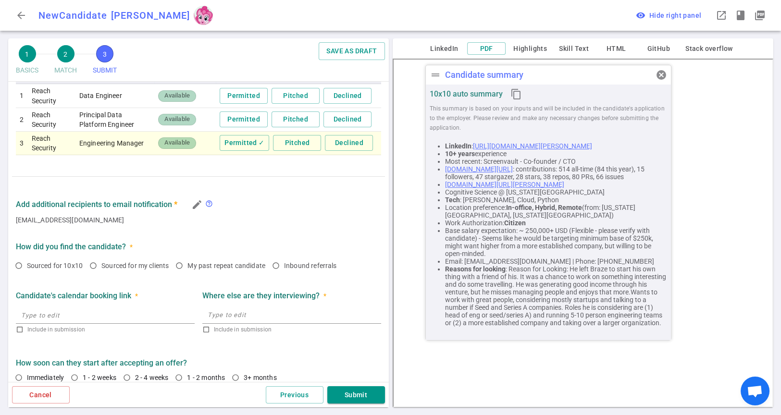
drag, startPoint x: 133, startPoint y: 139, endPoint x: 558, endPoint y: 74, distance: 430.5
click at [558, 74] on div "drag_handle Candidate summary cancel" at bounding box center [548, 74] width 245 height 19
click at [346, 400] on button "Submit" at bounding box center [356, 396] width 58 height 18
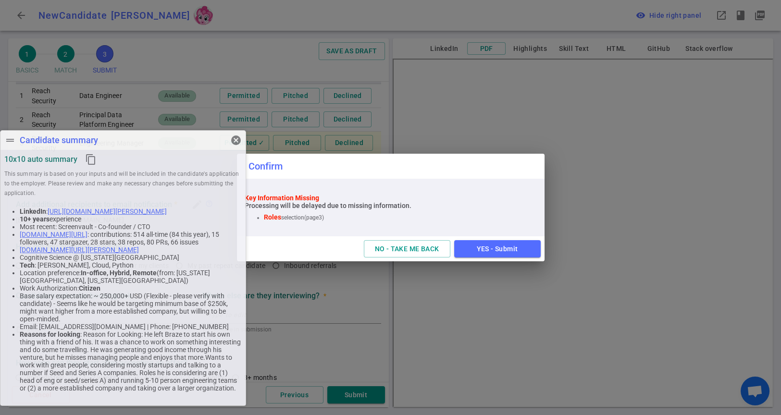
drag, startPoint x: 562, startPoint y: 78, endPoint x: 75, endPoint y: 193, distance: 499.6
click at [75, 193] on div "drag_handle Candidate summary cancel 10x10 auto summary content_copy This summa…" at bounding box center [123, 268] width 246 height 276
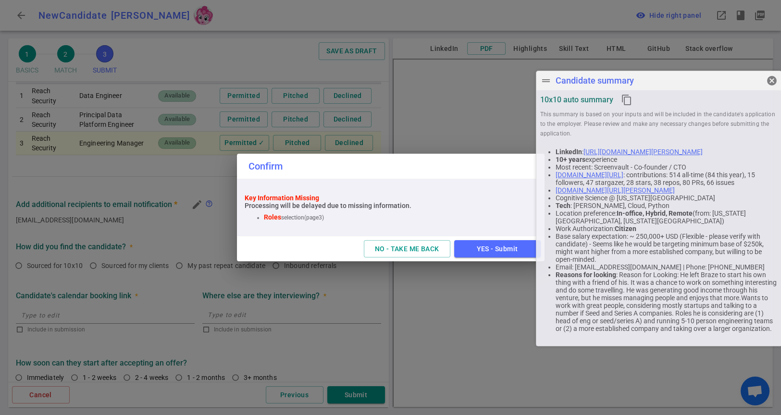
drag, startPoint x: 133, startPoint y: 147, endPoint x: 673, endPoint y: 88, distance: 543.7
click at [673, 88] on div "drag_handle Candidate summary cancel" at bounding box center [659, 80] width 245 height 19
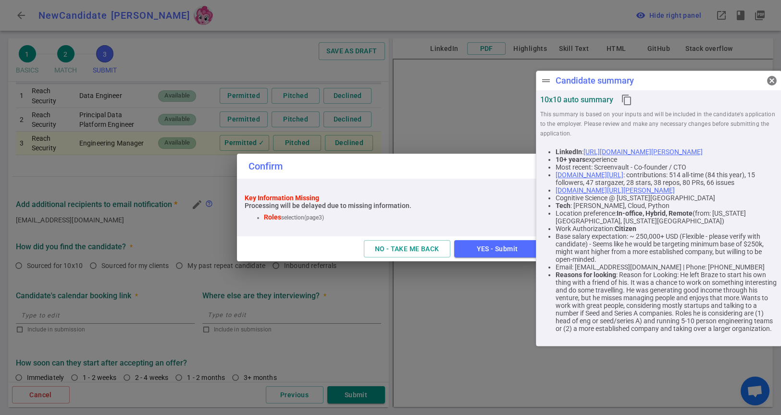
click at [494, 253] on button "YES - Submit" at bounding box center [497, 249] width 87 height 18
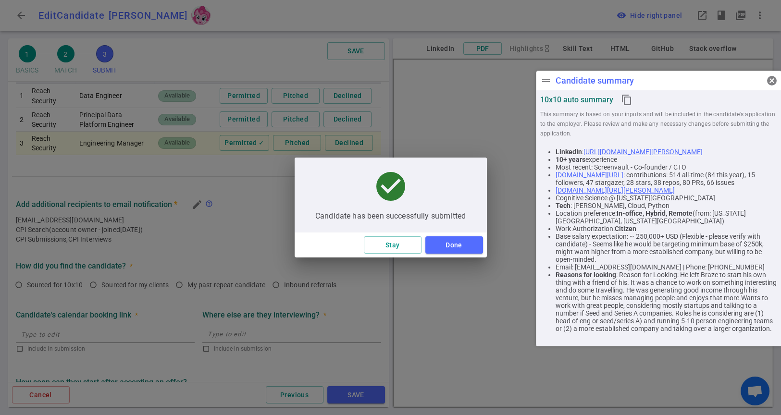
type textarea "Reason for Looking: He left Braze to start his own thing with a friend of his. …"
click at [464, 247] on button "Done" at bounding box center [455, 246] width 58 height 18
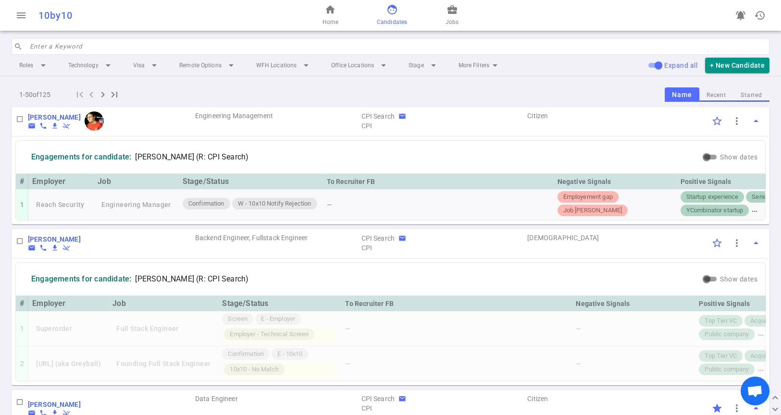
click at [32, 45] on input "search" at bounding box center [397, 46] width 734 height 15
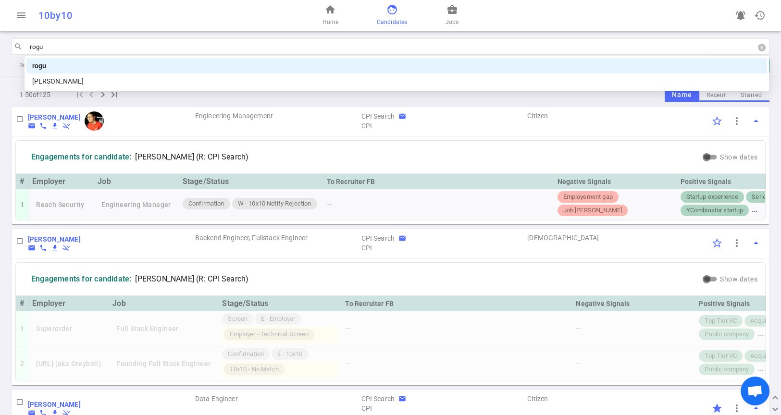
type input "[PERSON_NAME]"
click at [41, 66] on div "[PERSON_NAME]" at bounding box center [396, 66] width 729 height 11
